Goal: Task Accomplishment & Management: Manage account settings

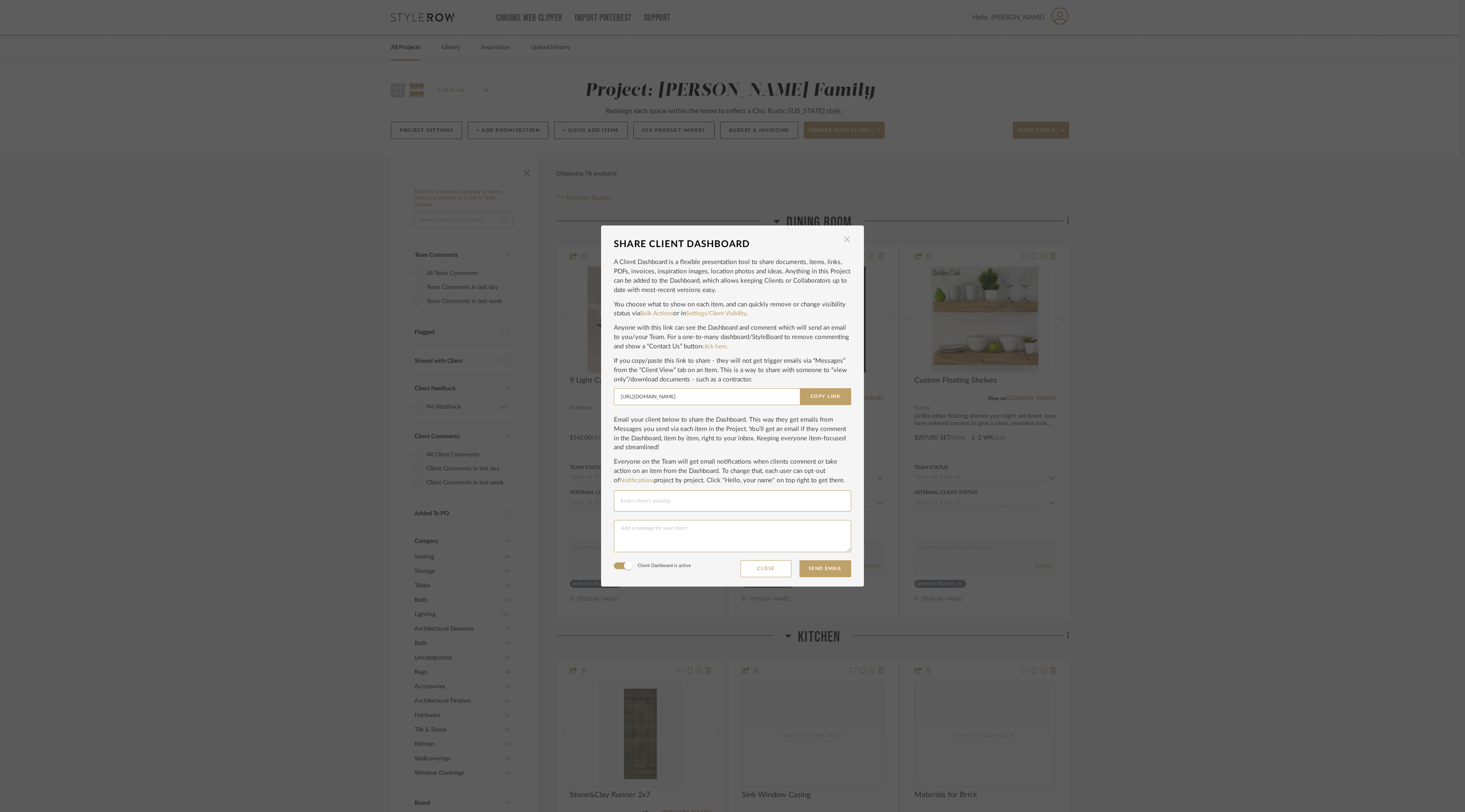
click at [846, 239] on span "button" at bounding box center [847, 239] width 17 height 17
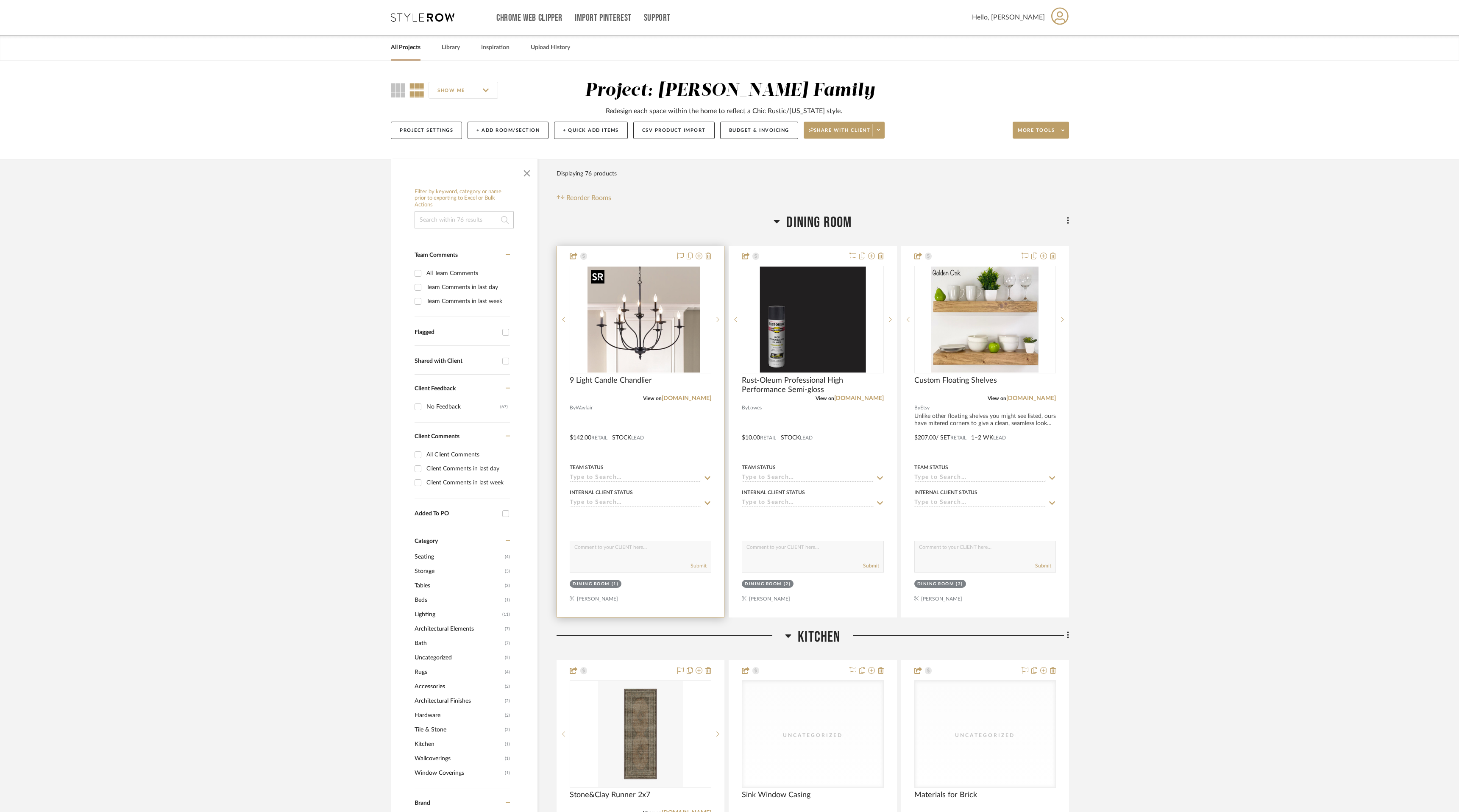
click at [649, 333] on div at bounding box center [640, 319] width 142 height 107
click at [662, 307] on img "0" at bounding box center [640, 320] width 106 height 106
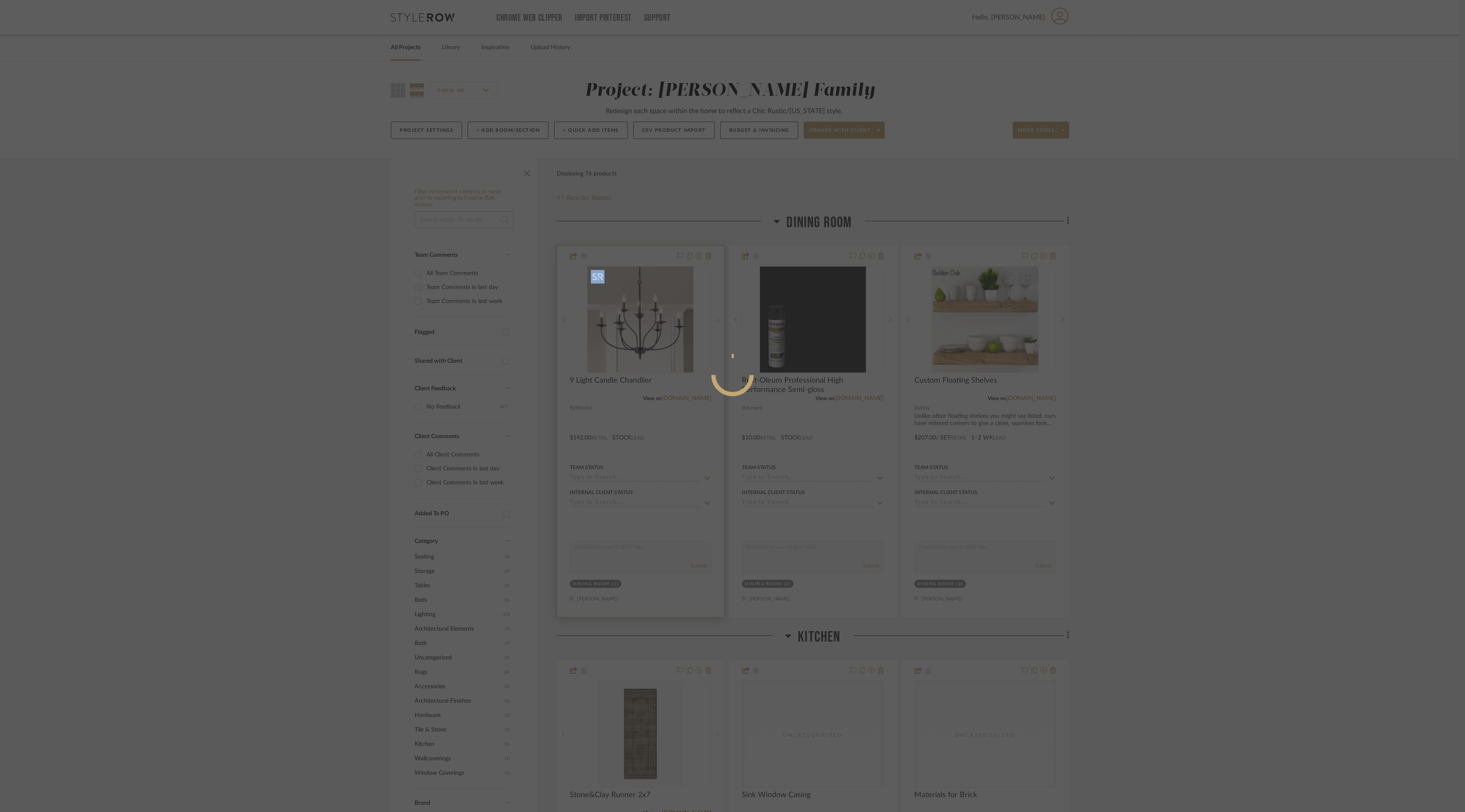
click at [662, 307] on div at bounding box center [732, 406] width 1465 height 812
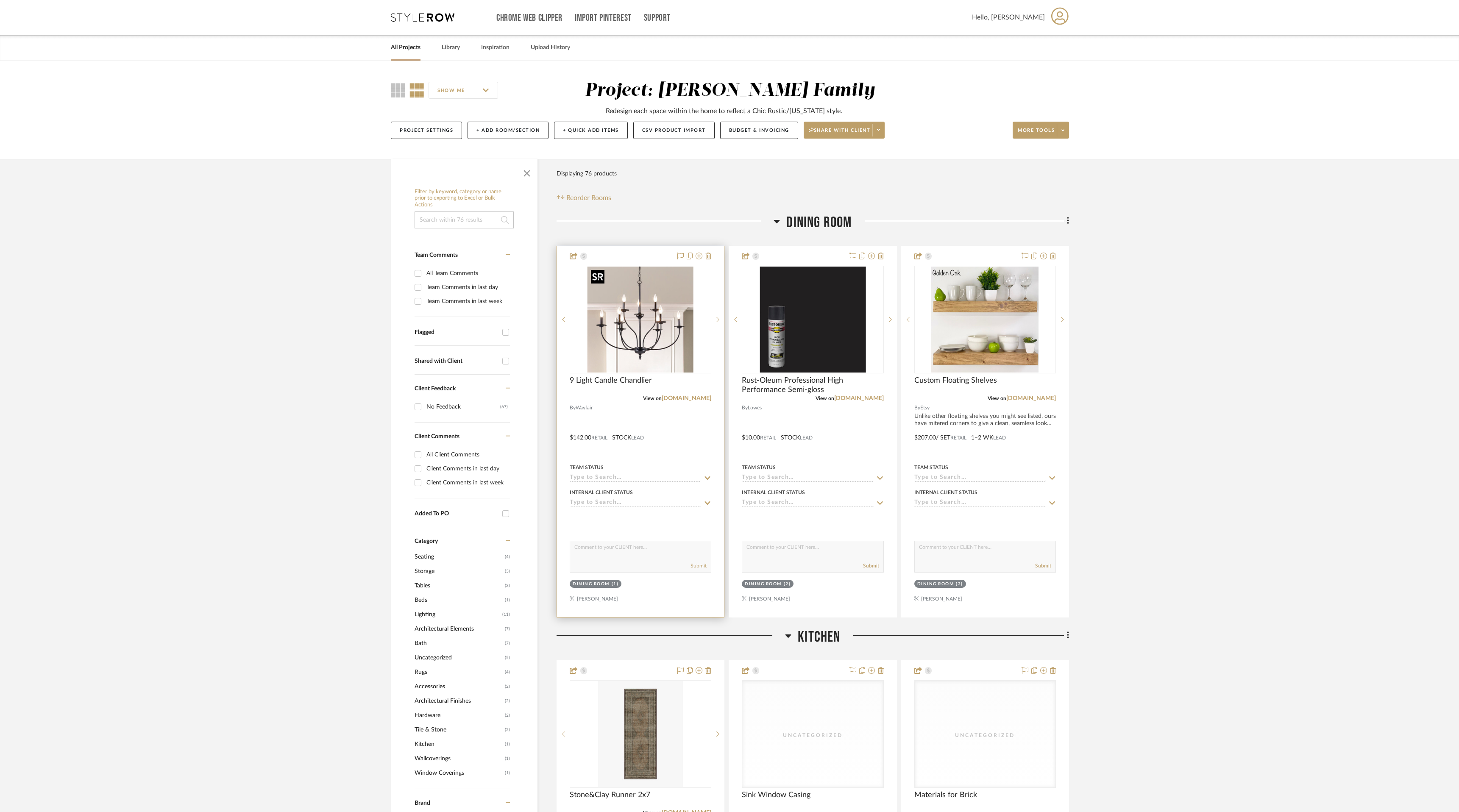
click at [662, 307] on img "0" at bounding box center [640, 320] width 106 height 106
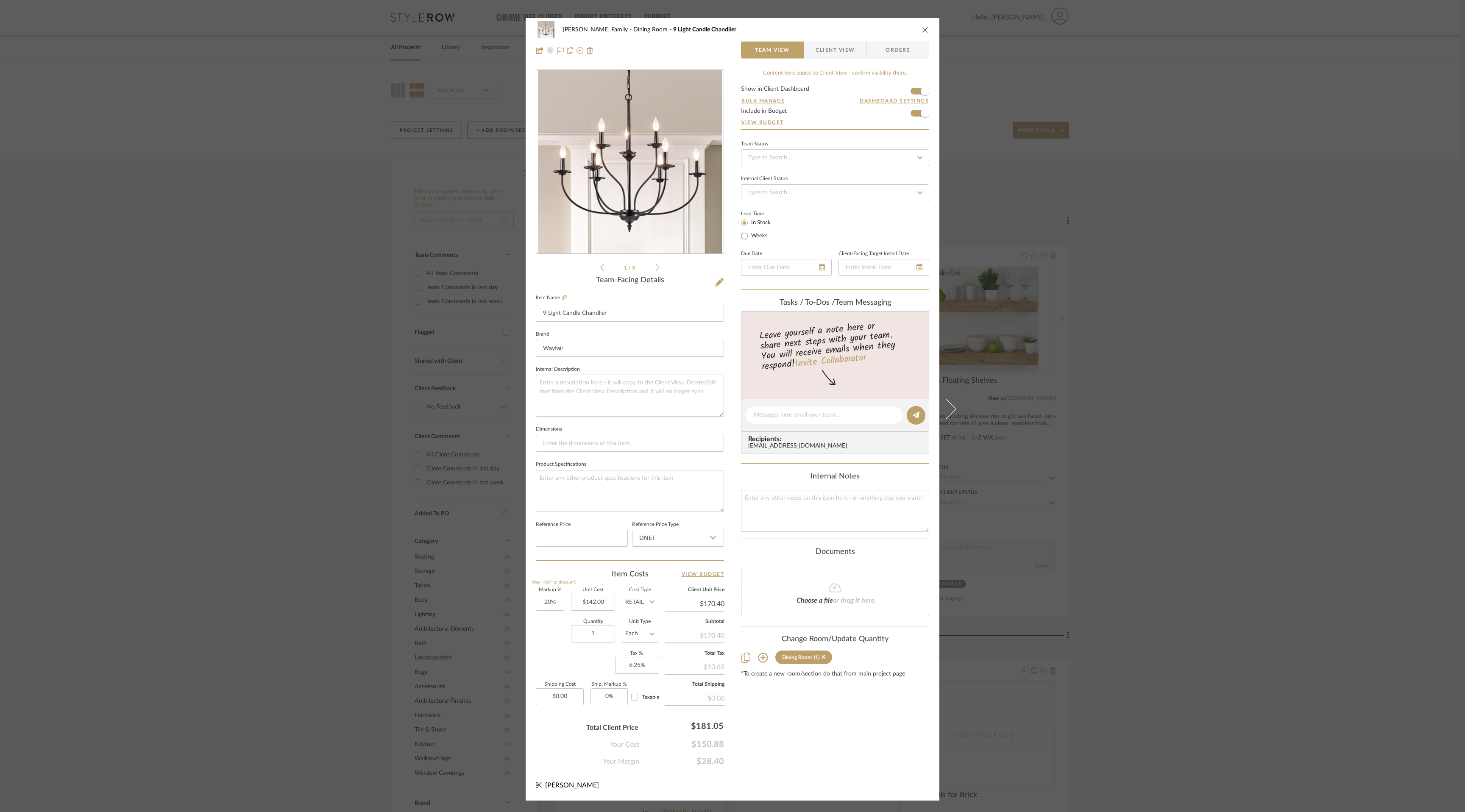
click at [925, 28] on icon "close" at bounding box center [925, 30] width 7 height 7
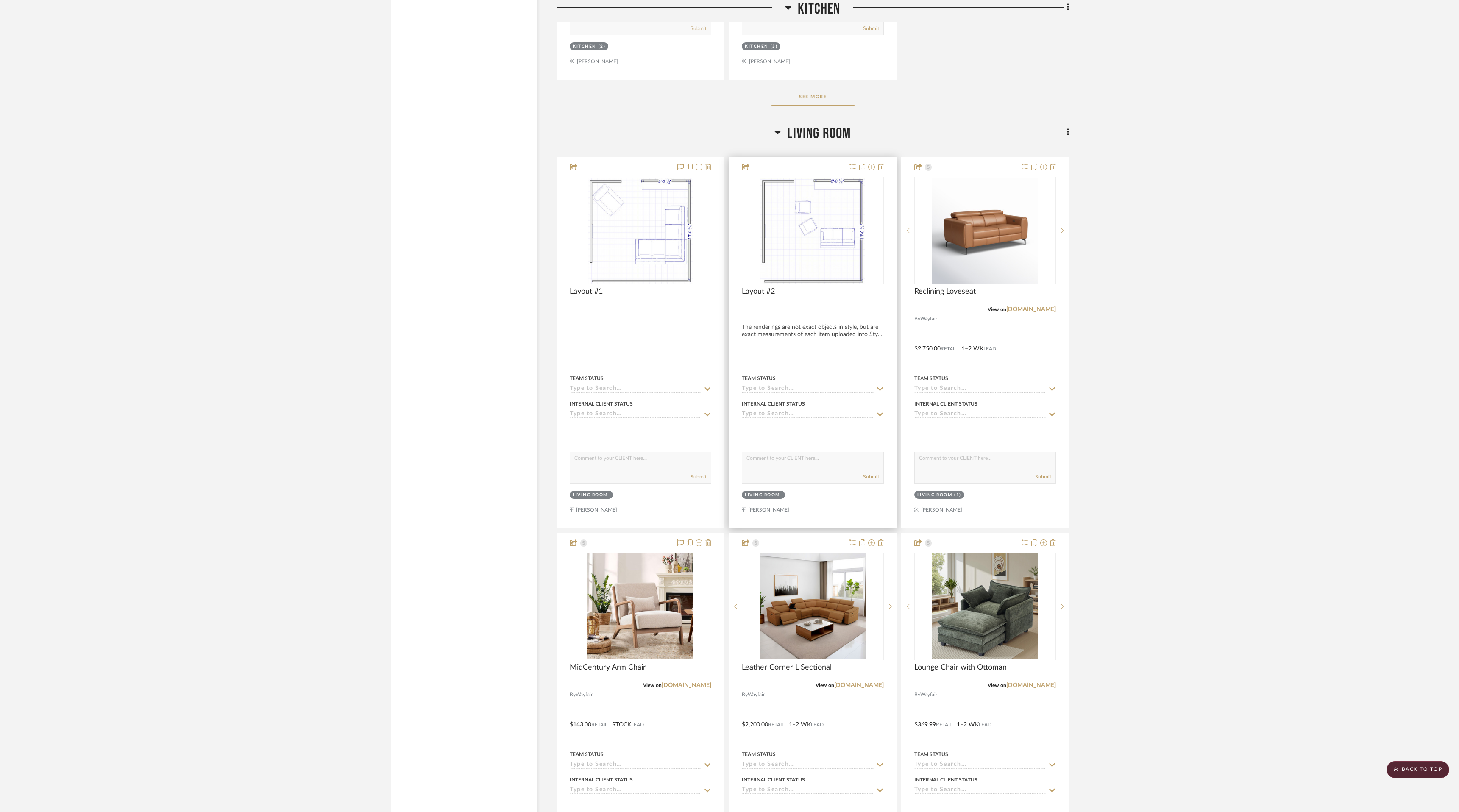
scroll to position [1736, 0]
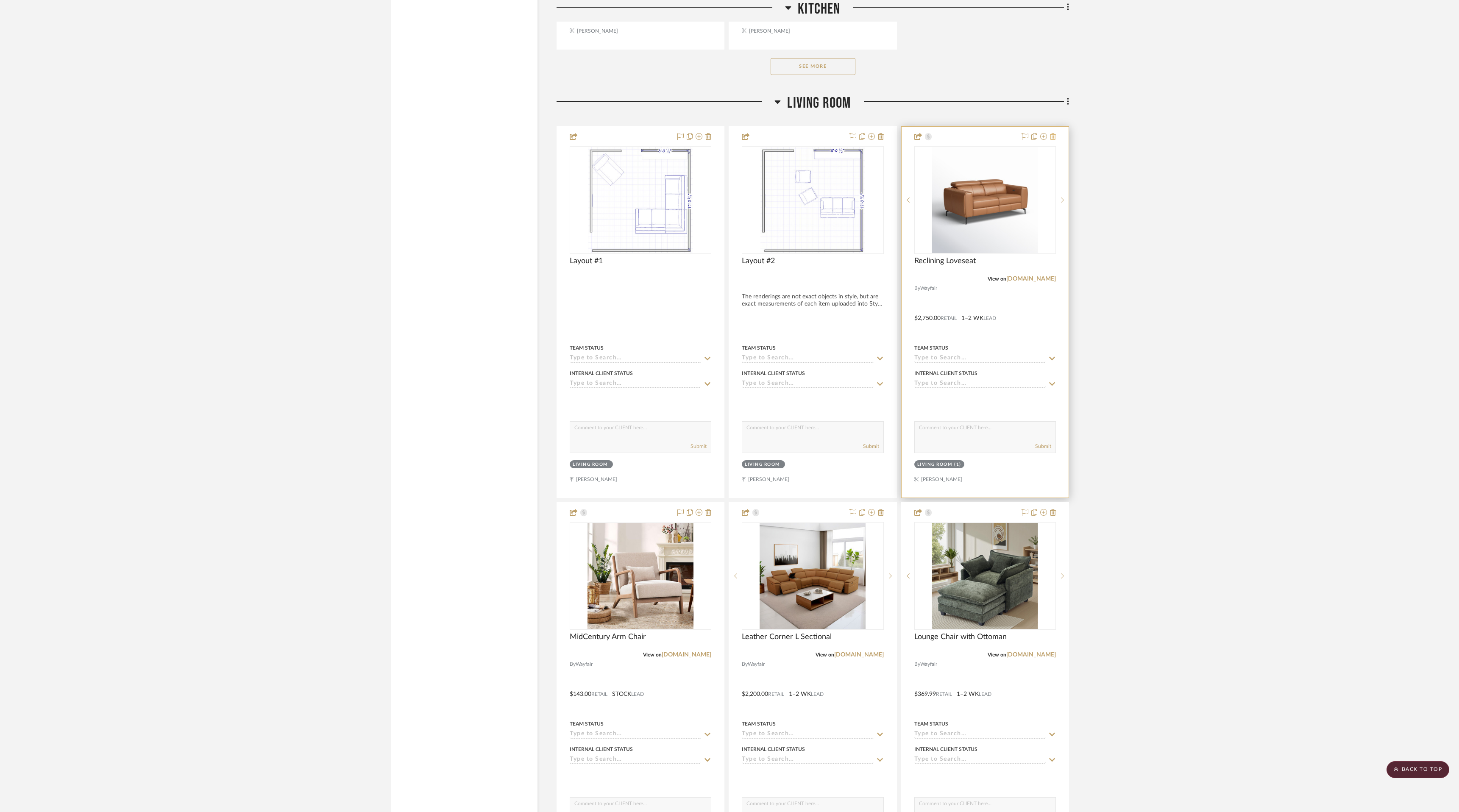
click at [1053, 138] on icon at bounding box center [1052, 136] width 6 height 7
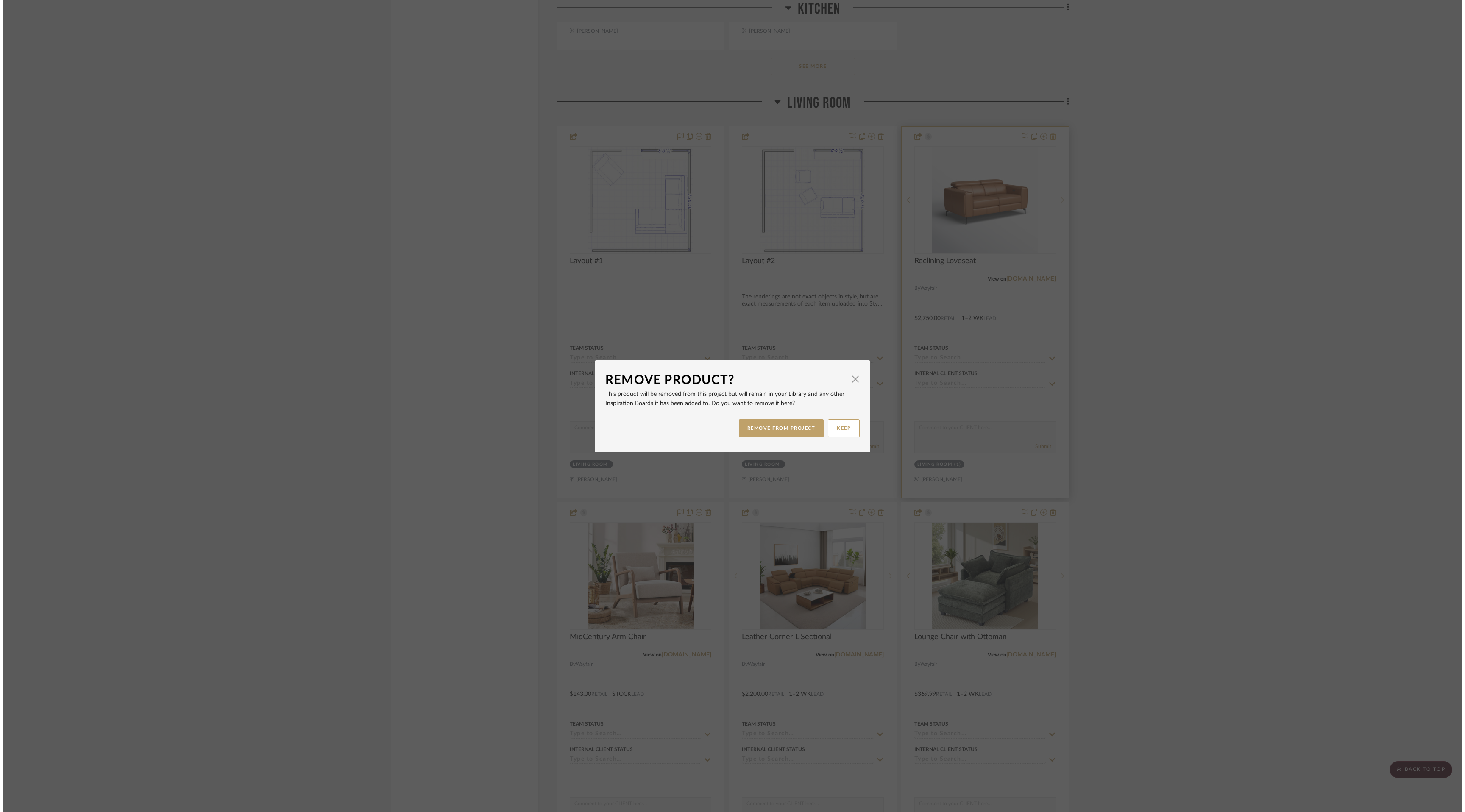
scroll to position [0, 0]
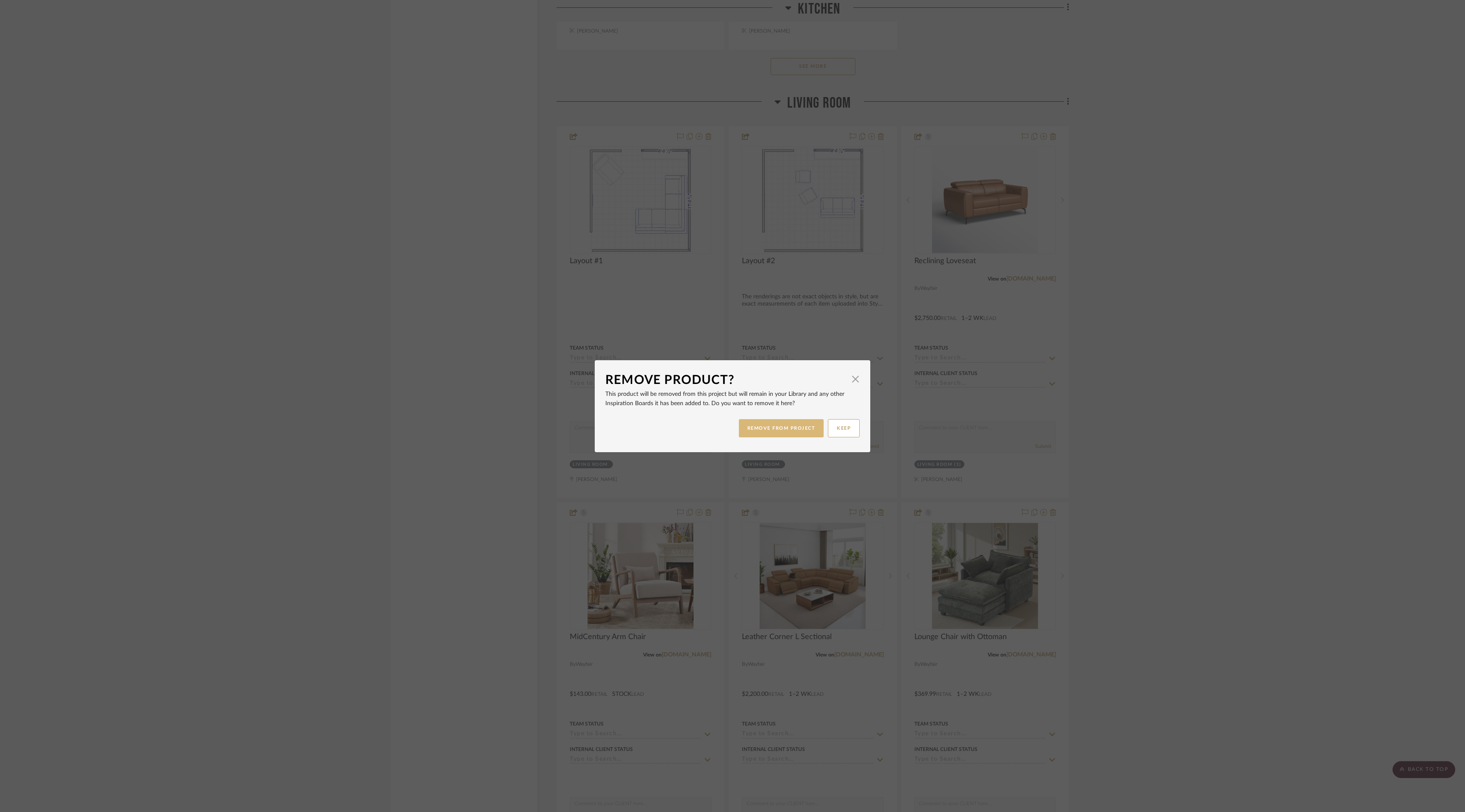
click at [769, 432] on button "REMOVE FROM PROJECT" at bounding box center [781, 428] width 85 height 18
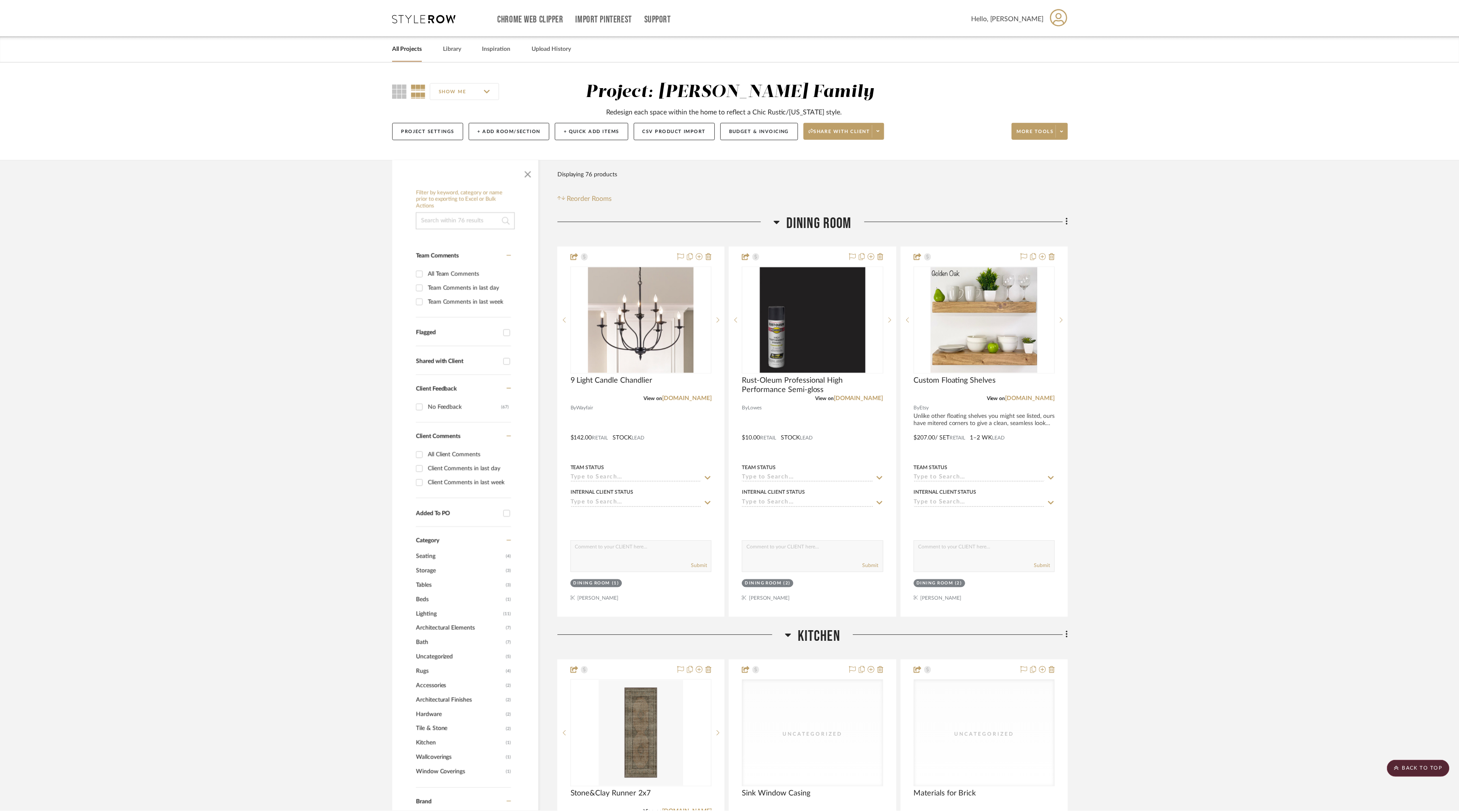
scroll to position [1736, 0]
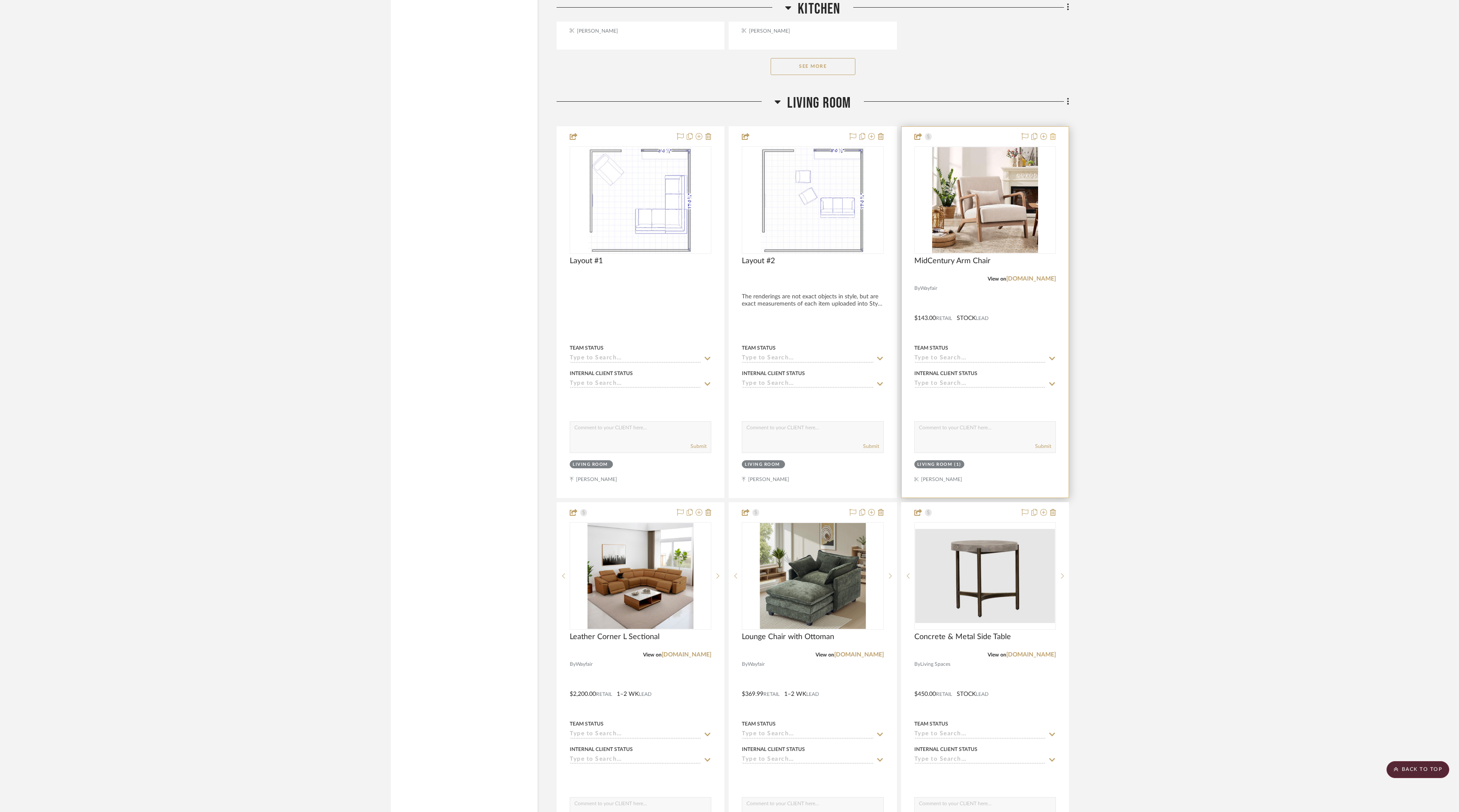
click at [1052, 138] on icon at bounding box center [1052, 136] width 6 height 7
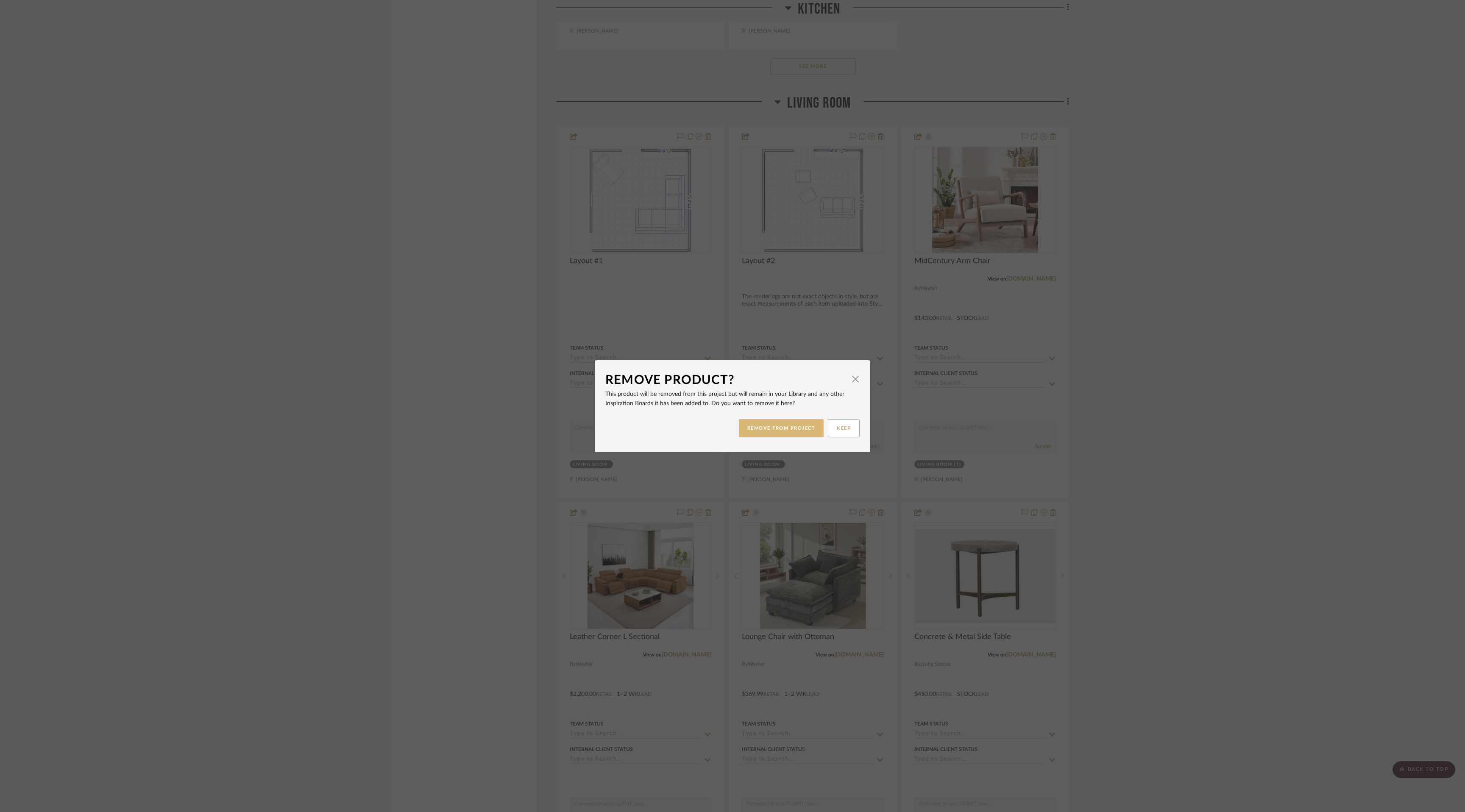
click at [788, 430] on button "REMOVE FROM PROJECT" at bounding box center [781, 428] width 85 height 18
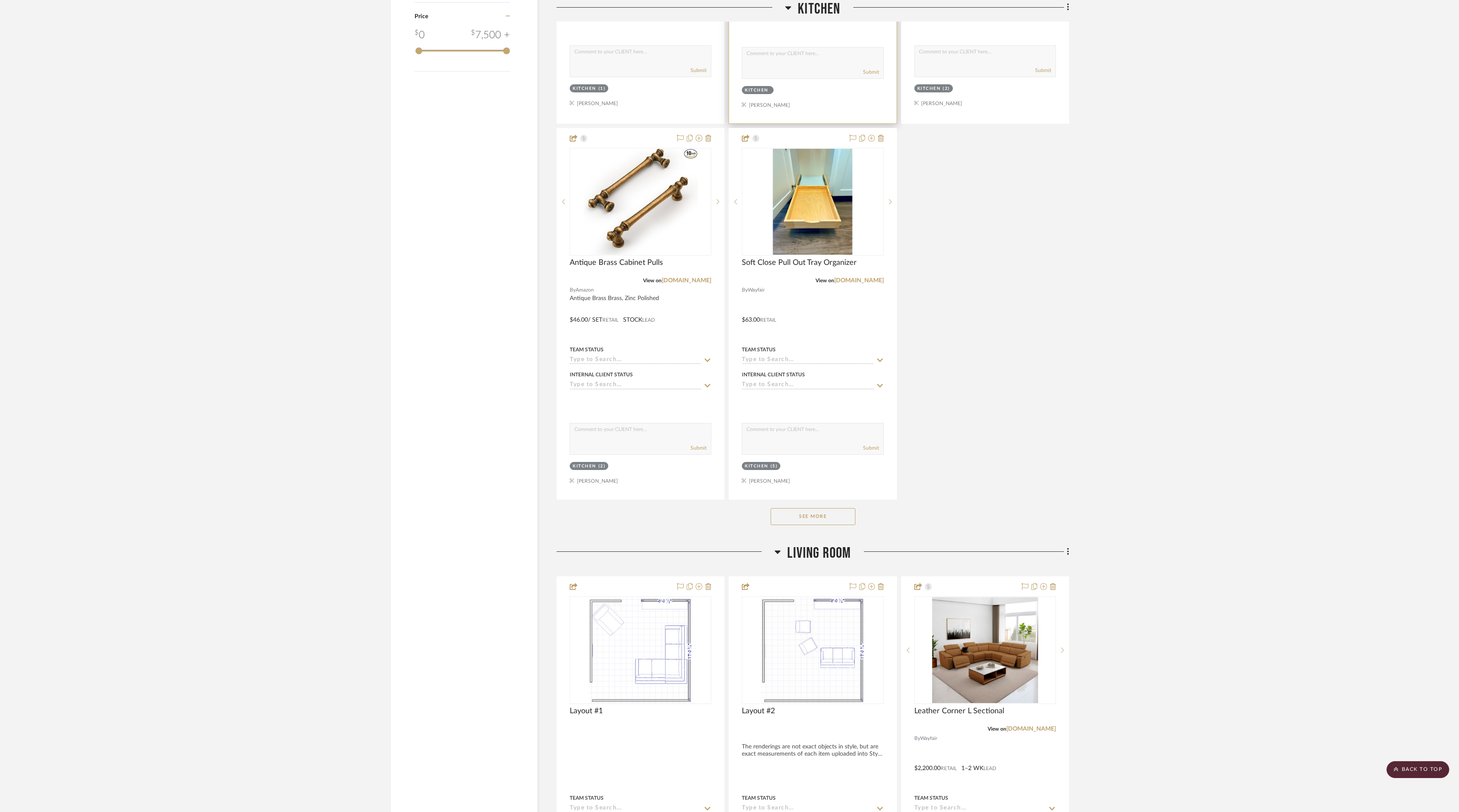
scroll to position [1449, 0]
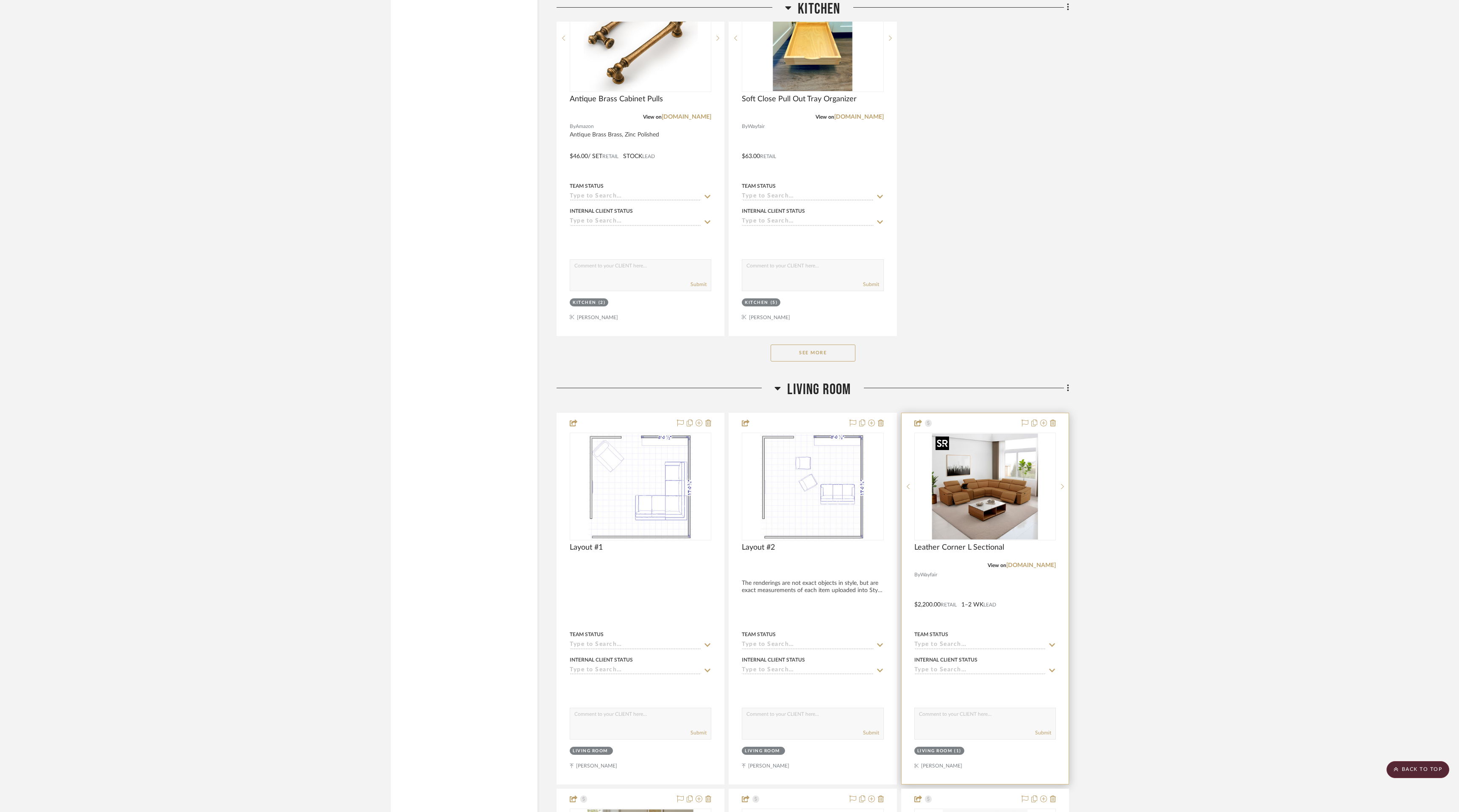
click at [0, 0] on img at bounding box center [0, 0] width 0 height 0
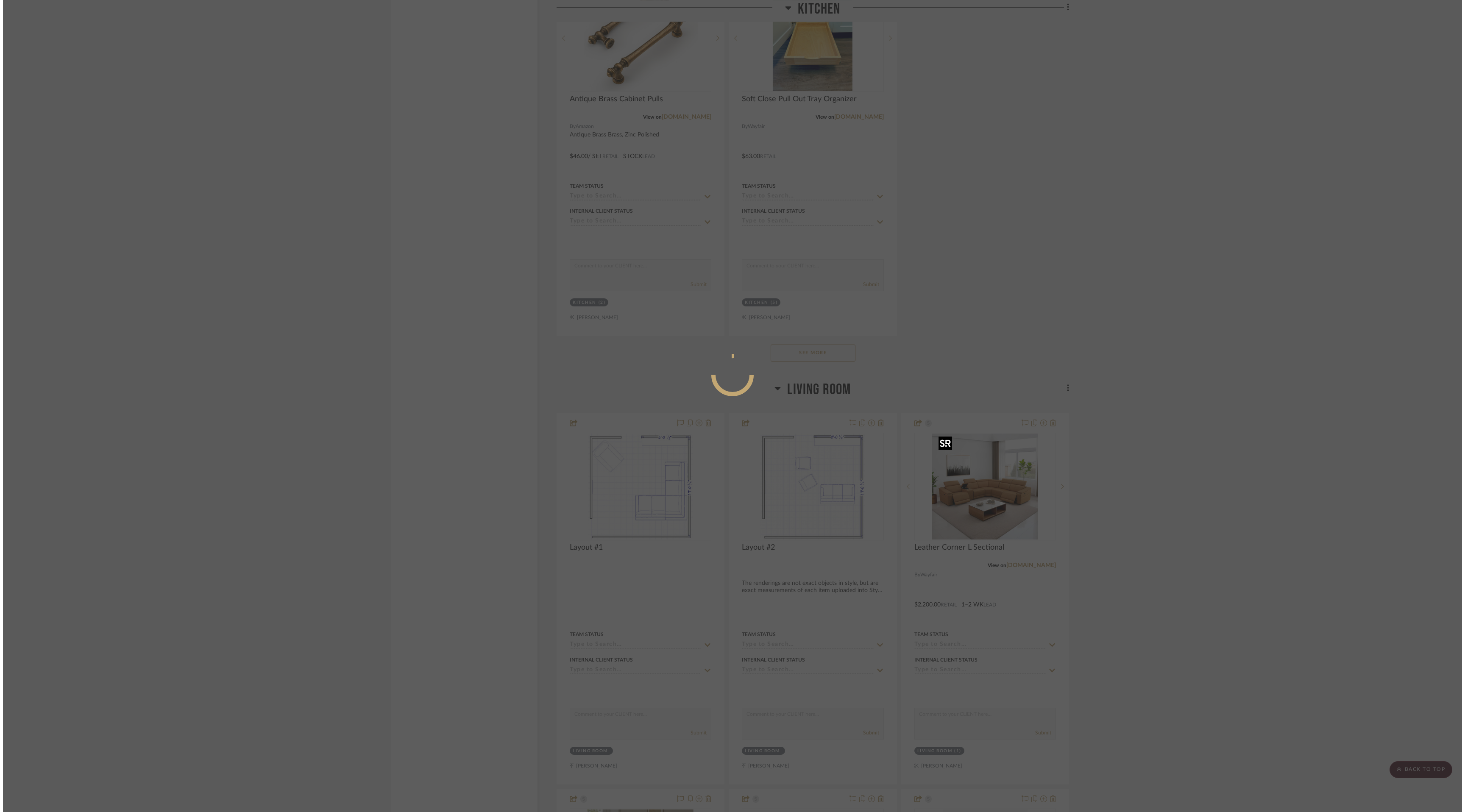
scroll to position [0, 0]
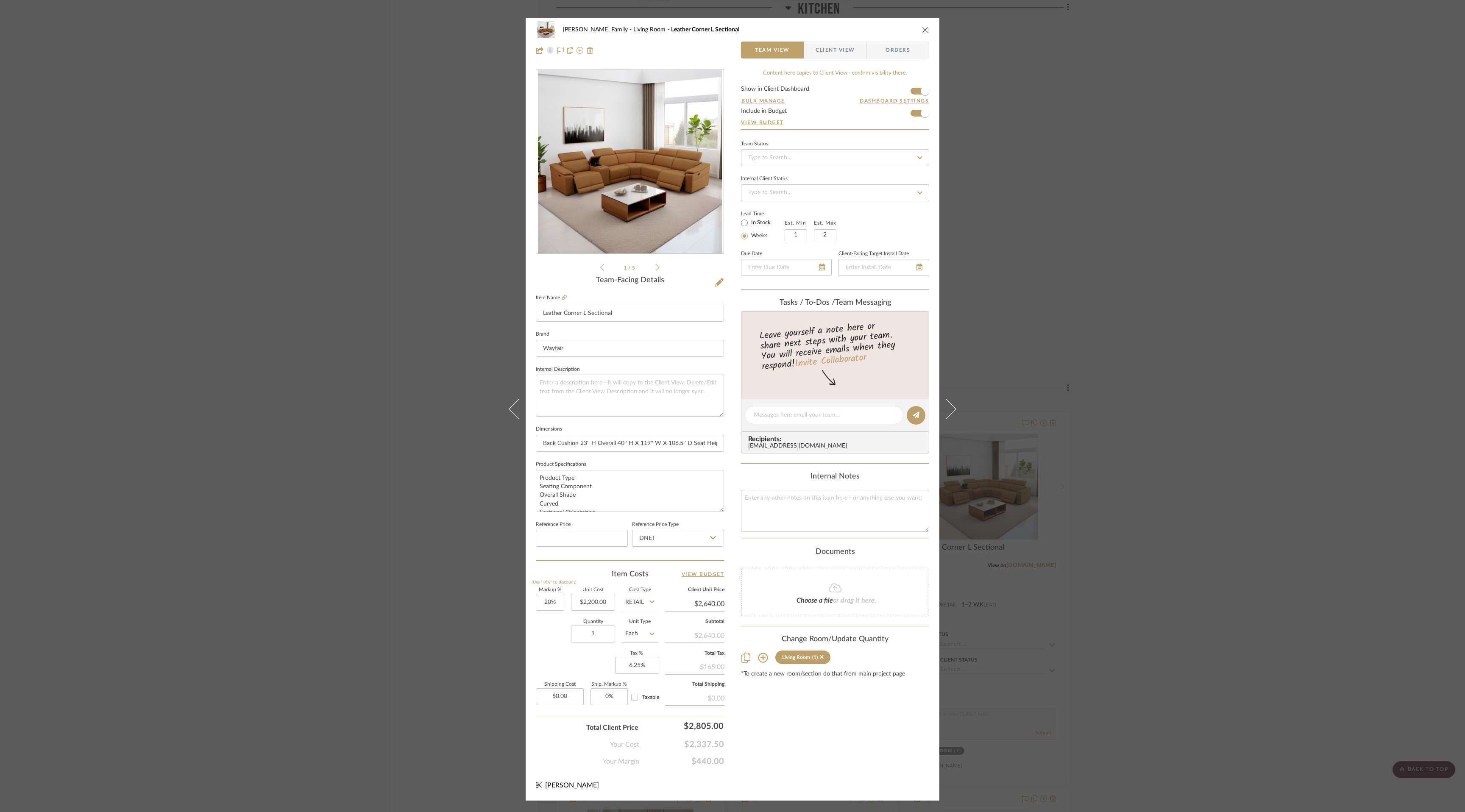
click at [922, 27] on icon "close" at bounding box center [925, 30] width 7 height 7
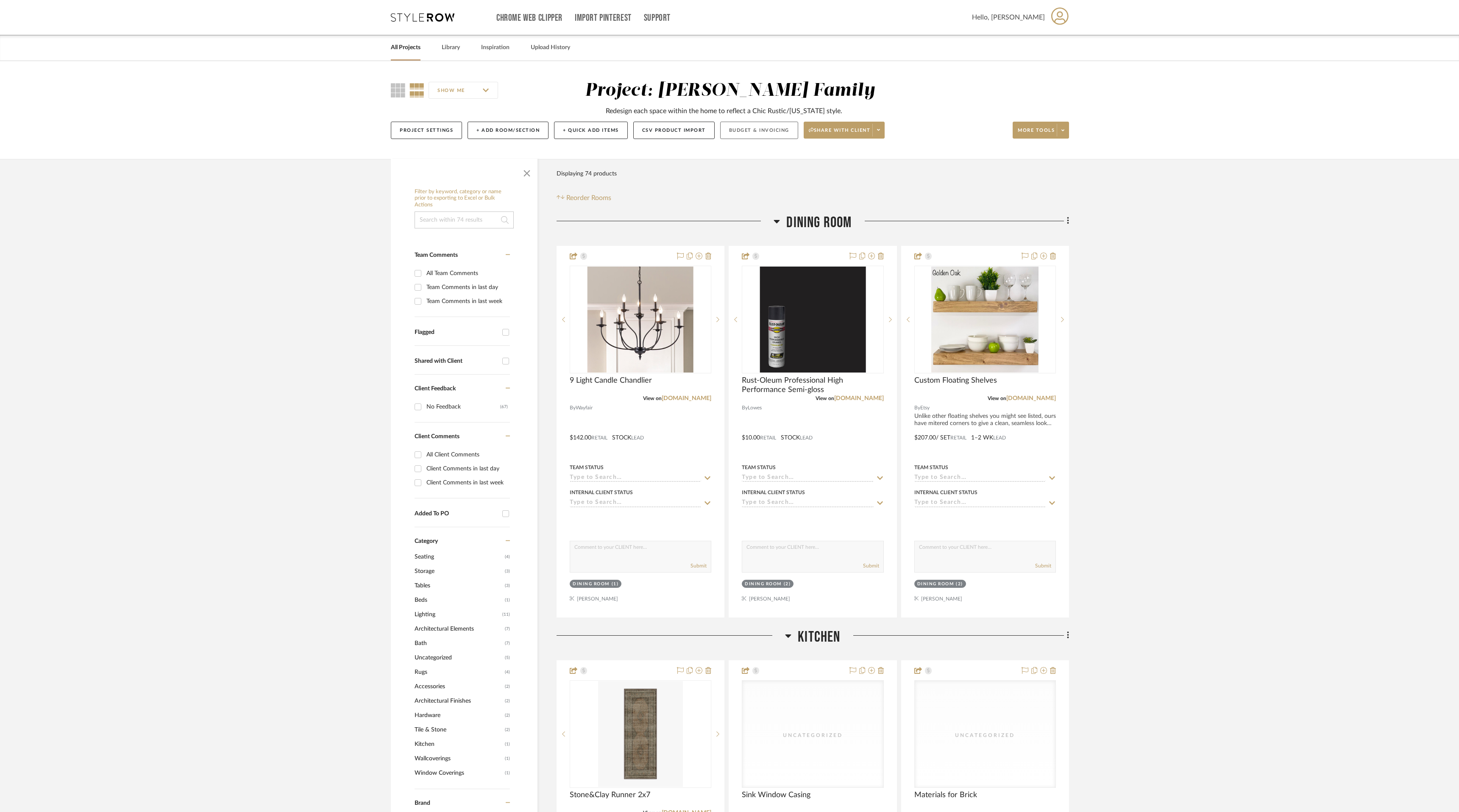
click at [748, 132] on button "Budget & Invoicing" at bounding box center [758, 130] width 78 height 18
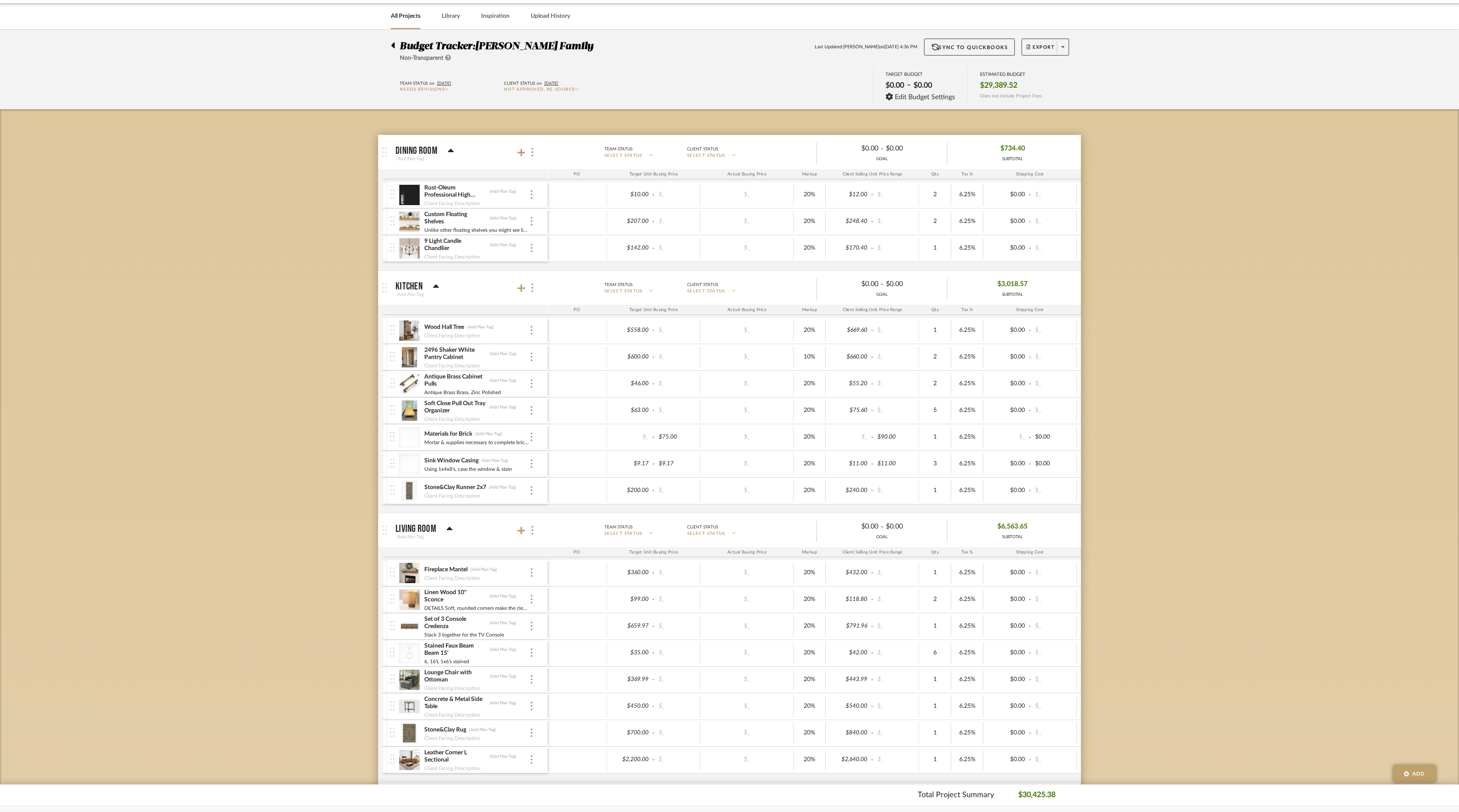
click at [392, 44] on icon at bounding box center [393, 45] width 3 height 6
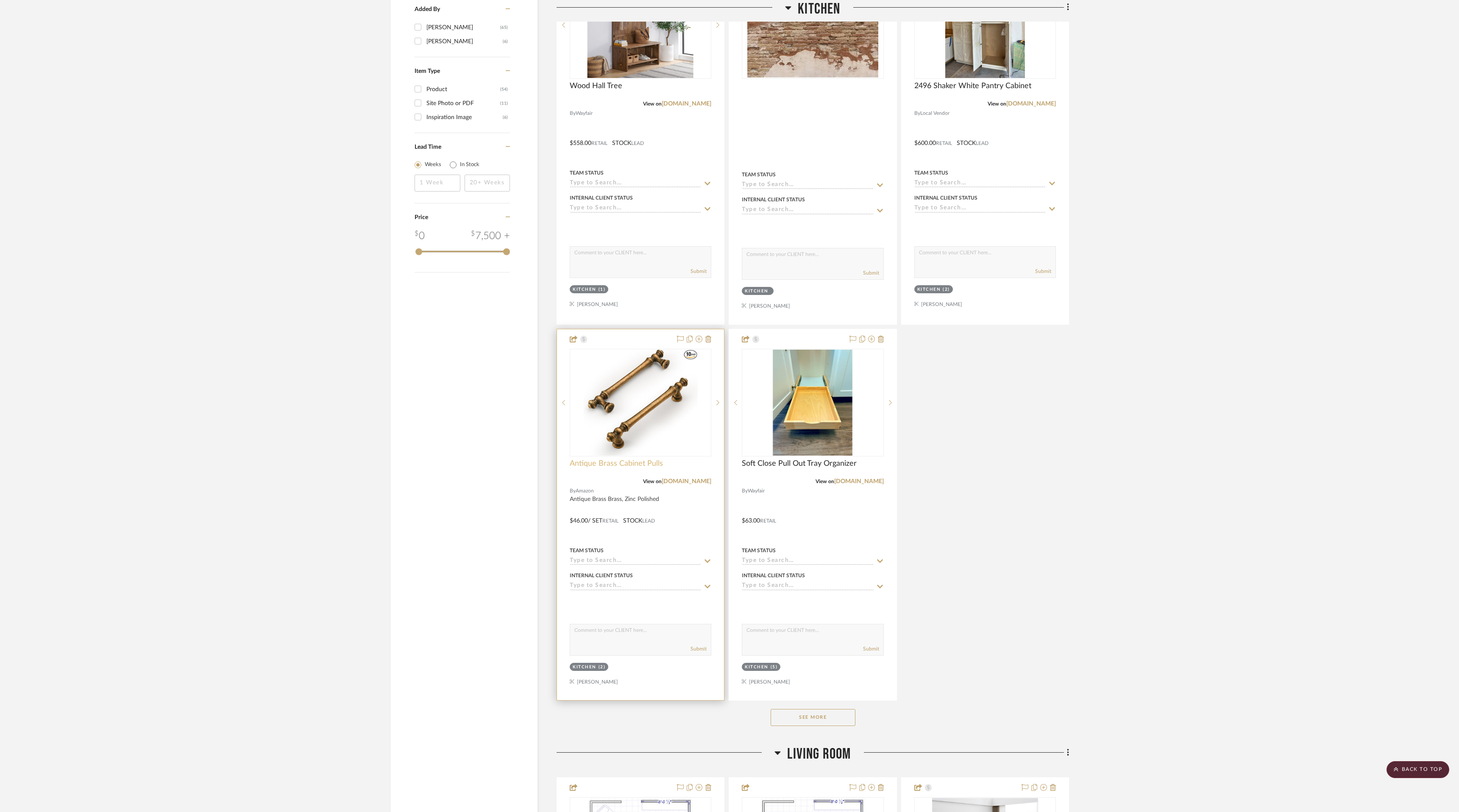
click at [627, 463] on span "Antique Brass Cabinet Pulls" at bounding box center [616, 463] width 93 height 9
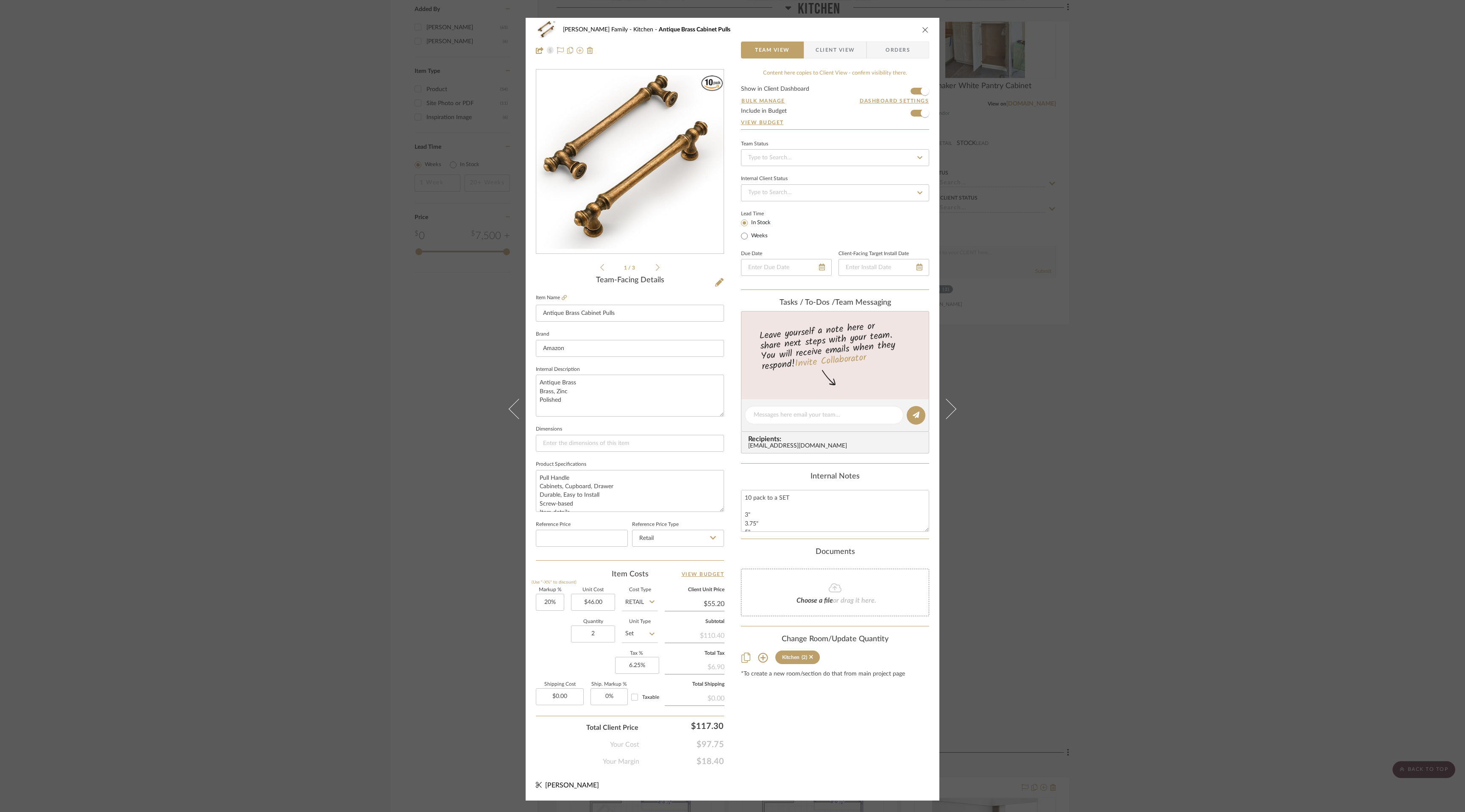
click at [926, 27] on div "[PERSON_NAME] Family Kitchen Antique Brass Cabinet Pulls Team View Client View …" at bounding box center [732, 40] width 413 height 44
click at [922, 28] on icon "close" at bounding box center [925, 30] width 7 height 7
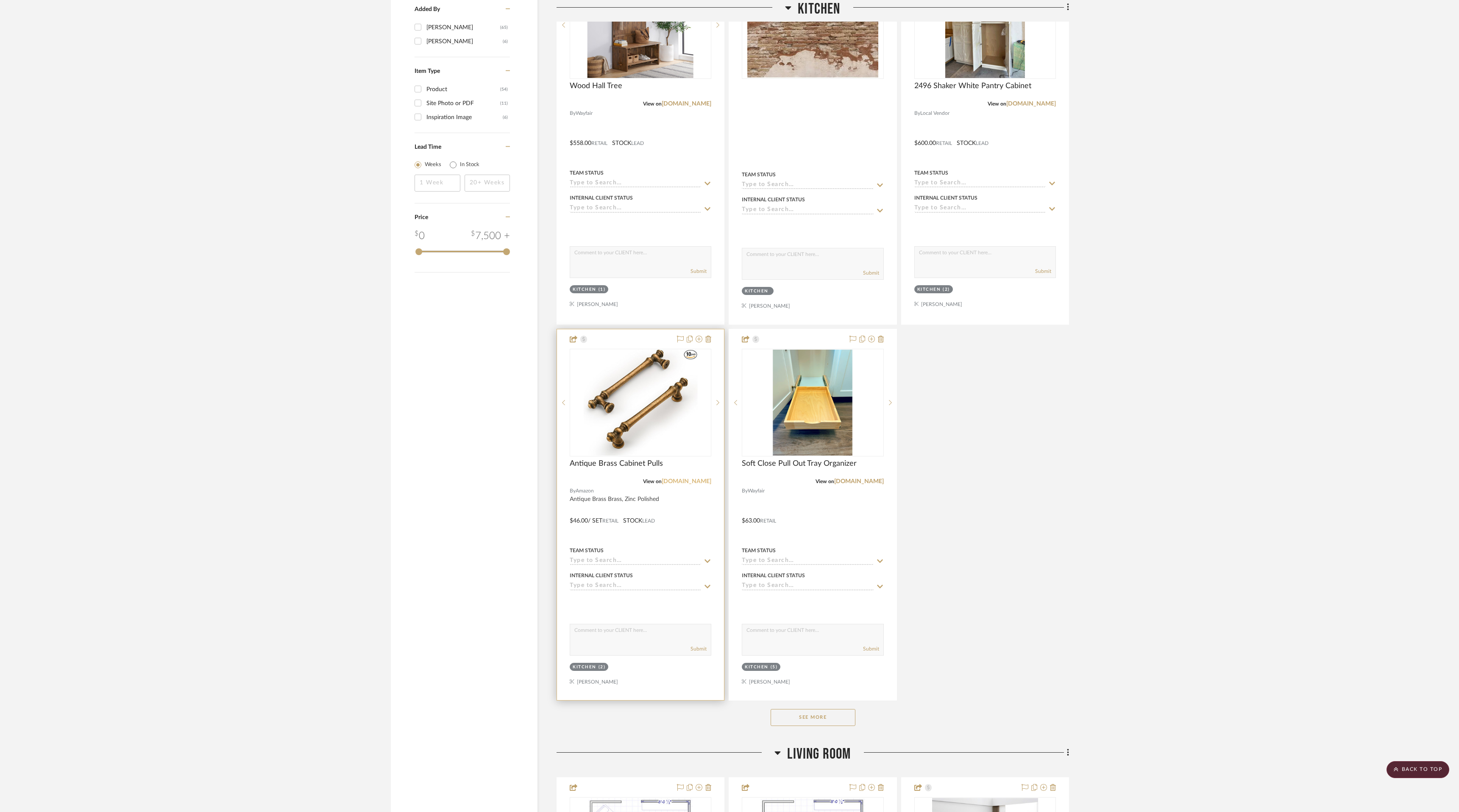
click at [707, 479] on link "[DOMAIN_NAME]" at bounding box center [686, 482] width 49 height 6
